Goal: Navigation & Orientation: Find specific page/section

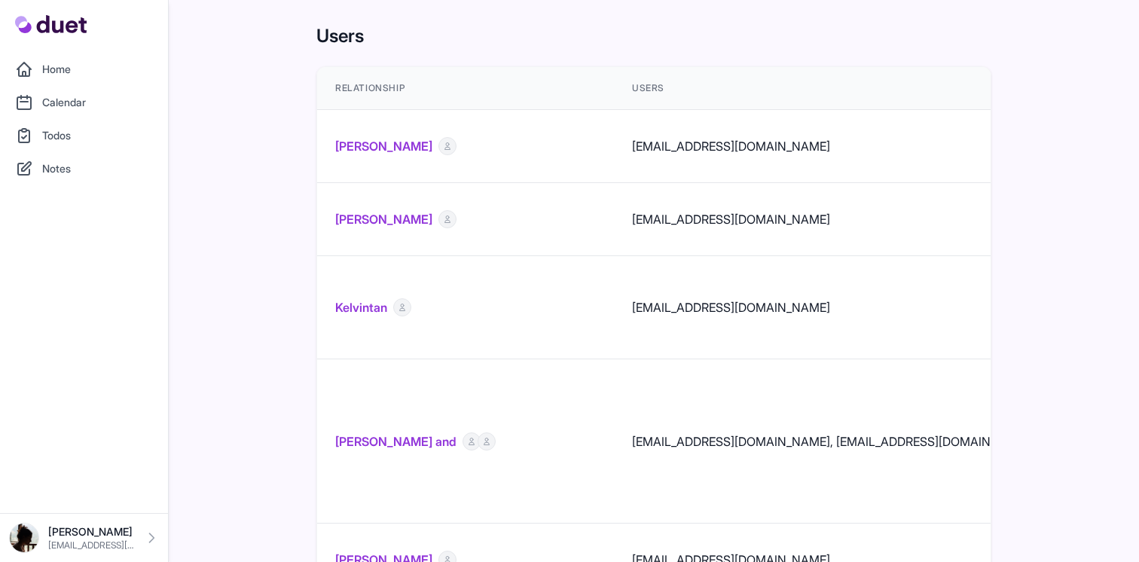
click at [72, 58] on link "Home" at bounding box center [84, 69] width 150 height 30
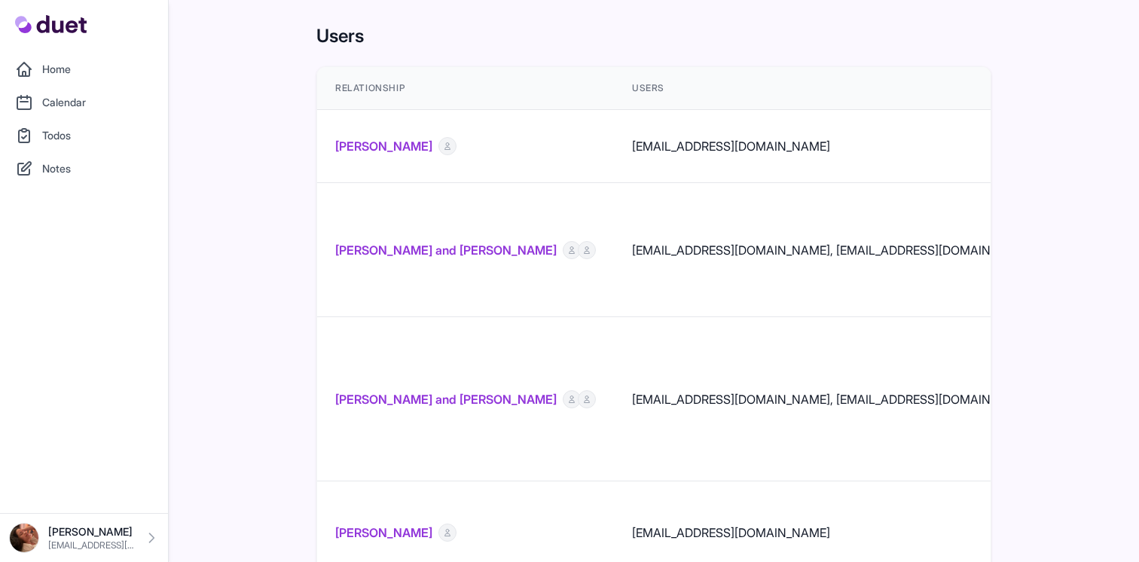
scroll to position [0, 463]
